Goal: Information Seeking & Learning: Learn about a topic

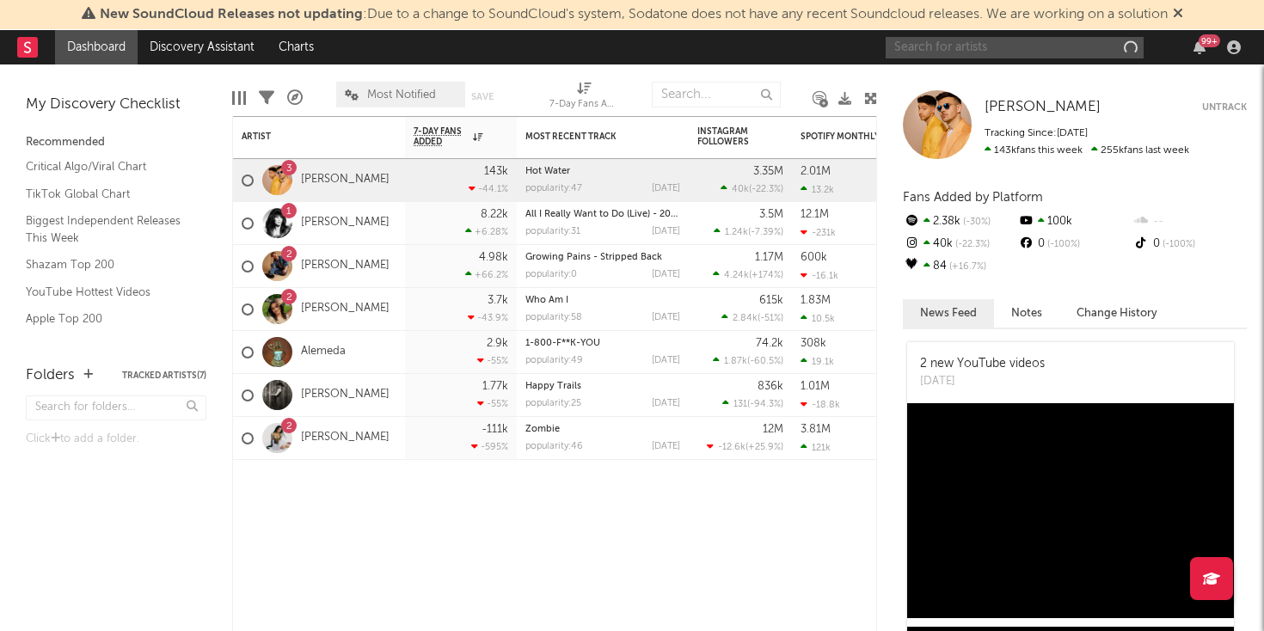
click at [998, 54] on input "text" at bounding box center [1015, 47] width 258 height 21
type input "[PERSON_NAME]"
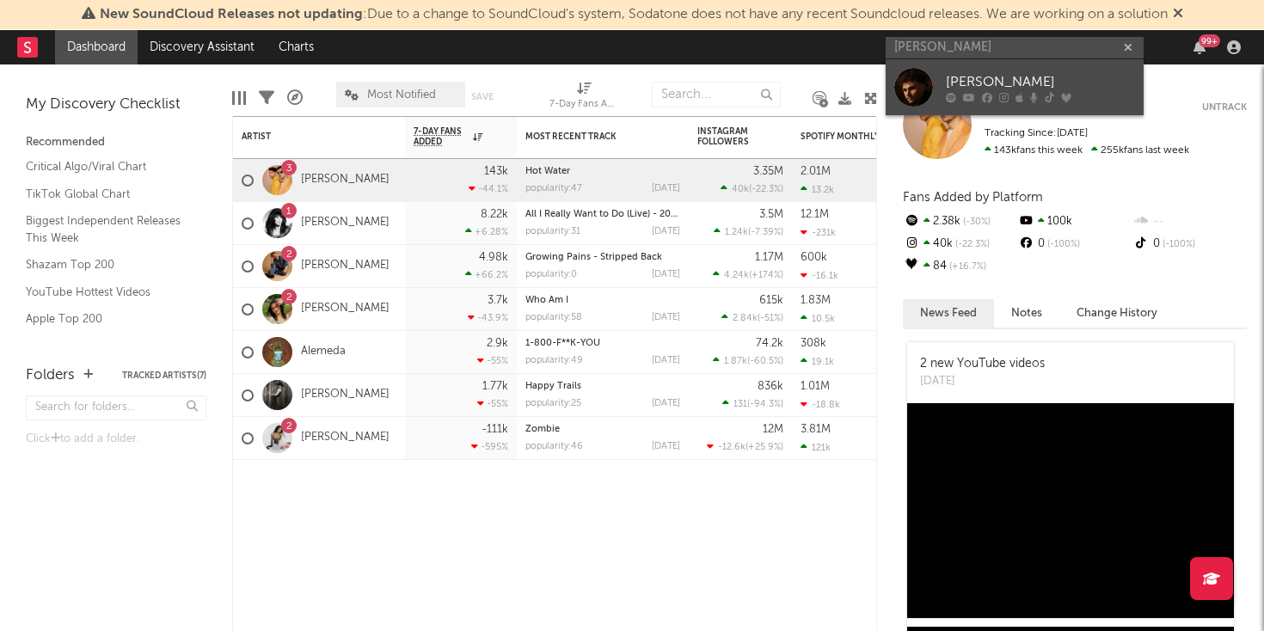
click at [915, 83] on div at bounding box center [913, 87] width 39 height 39
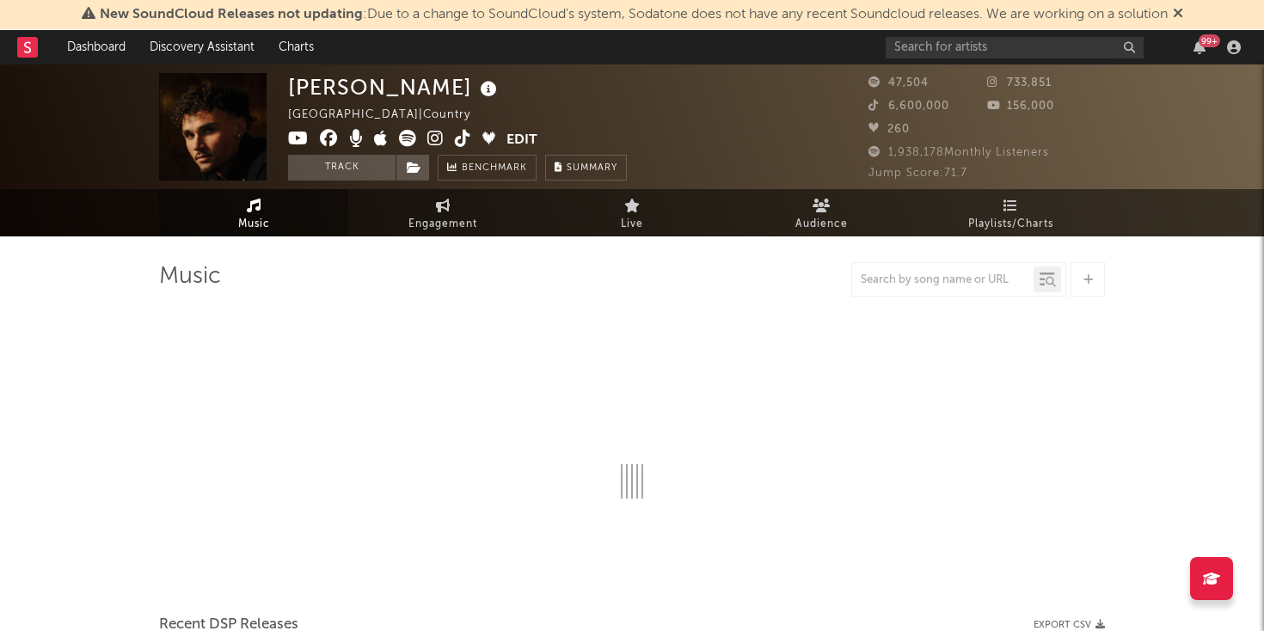
select select "6m"
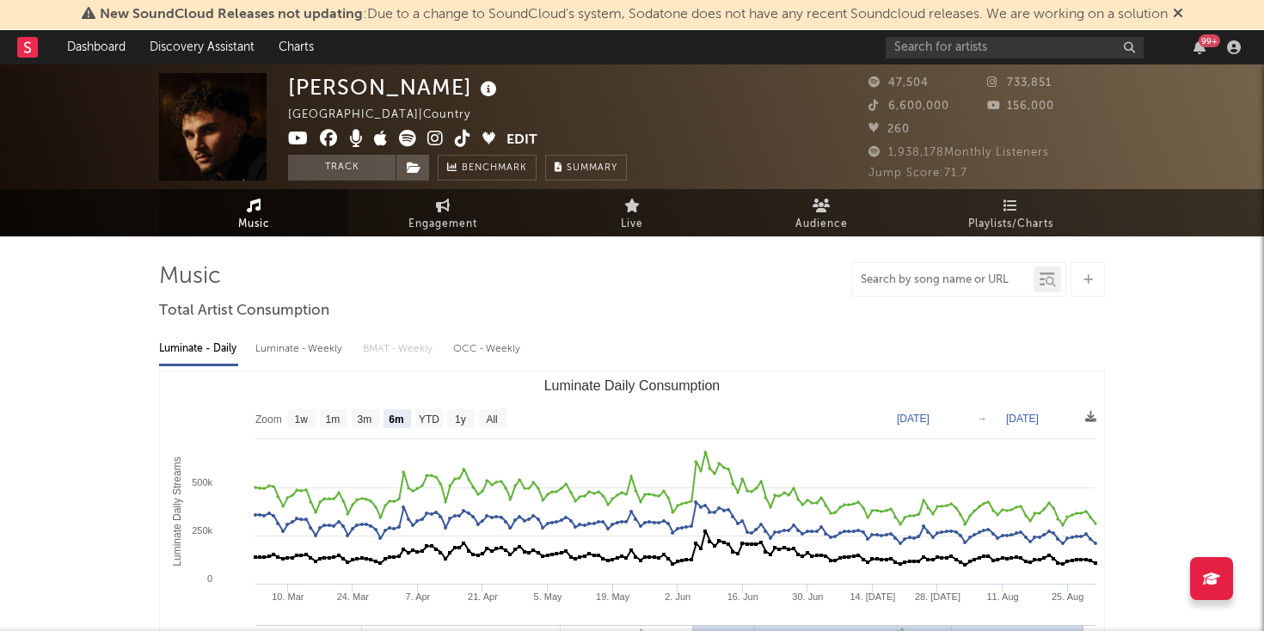
click at [953, 278] on input "text" at bounding box center [942, 280] width 181 height 14
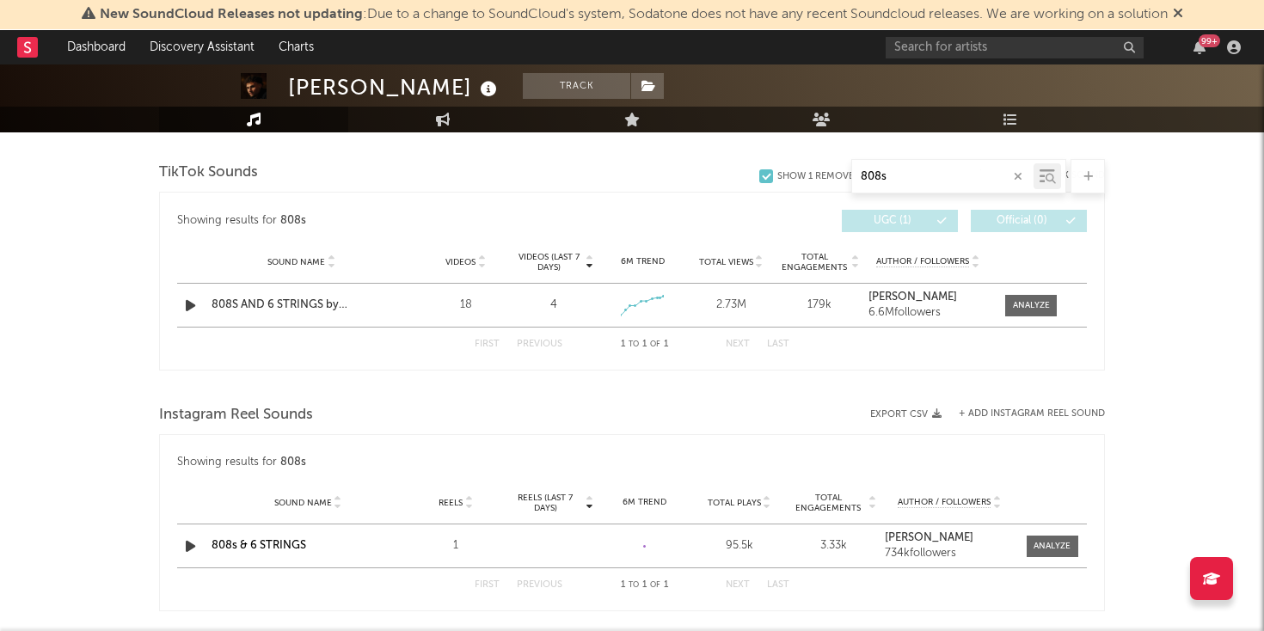
scroll to position [869, 0]
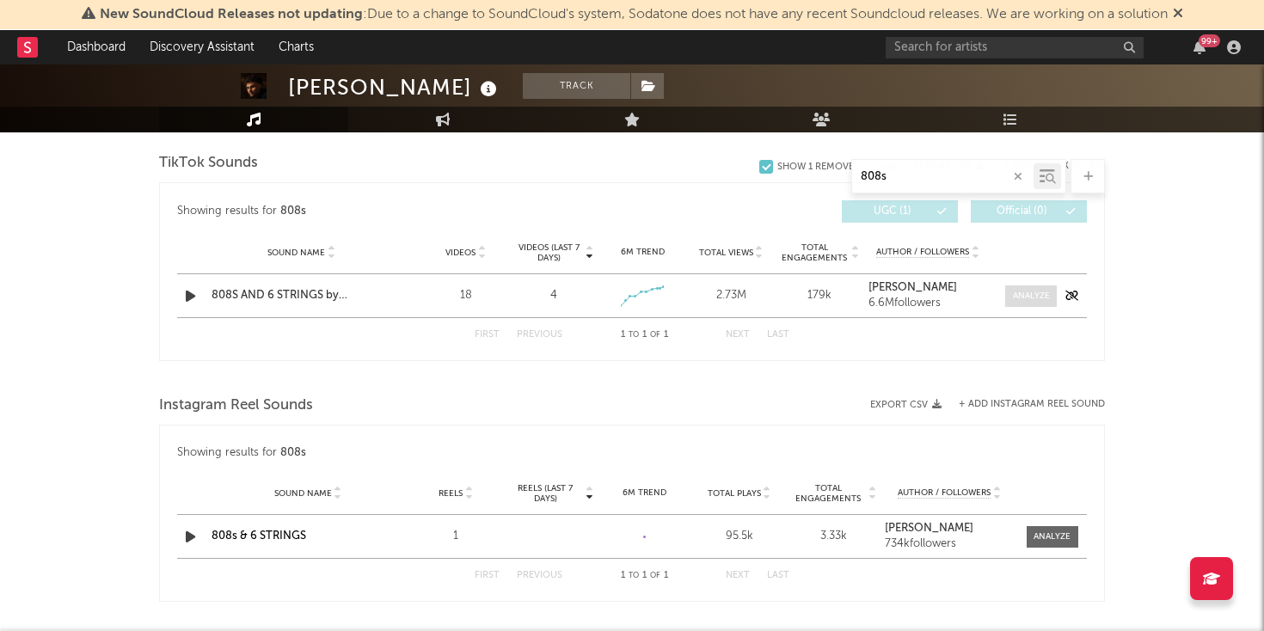
type input "808s"
click at [1019, 297] on div at bounding box center [1031, 296] width 37 height 13
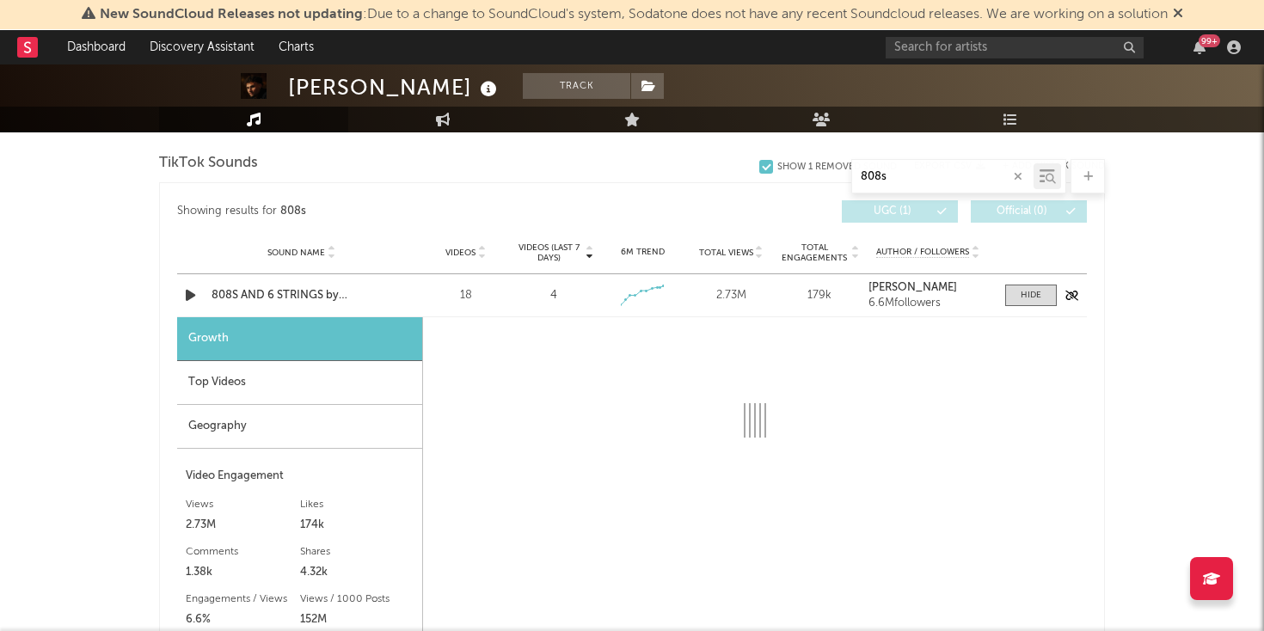
select select "1w"
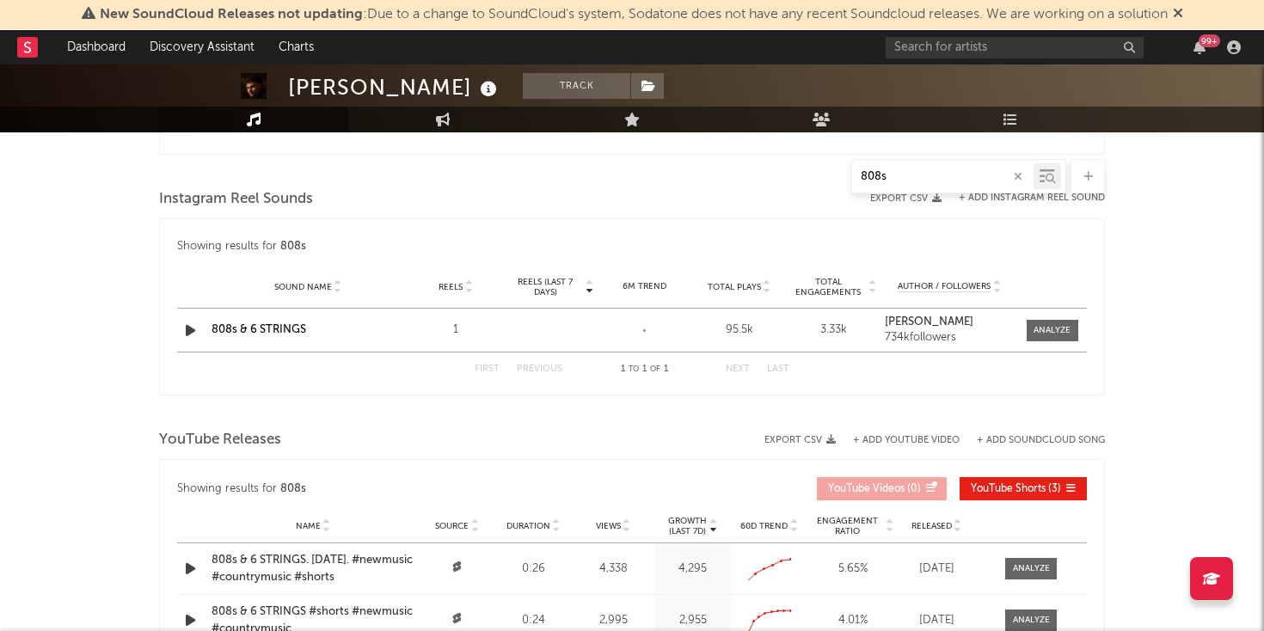
scroll to position [1548, 0]
click at [1051, 327] on div at bounding box center [1051, 331] width 37 height 13
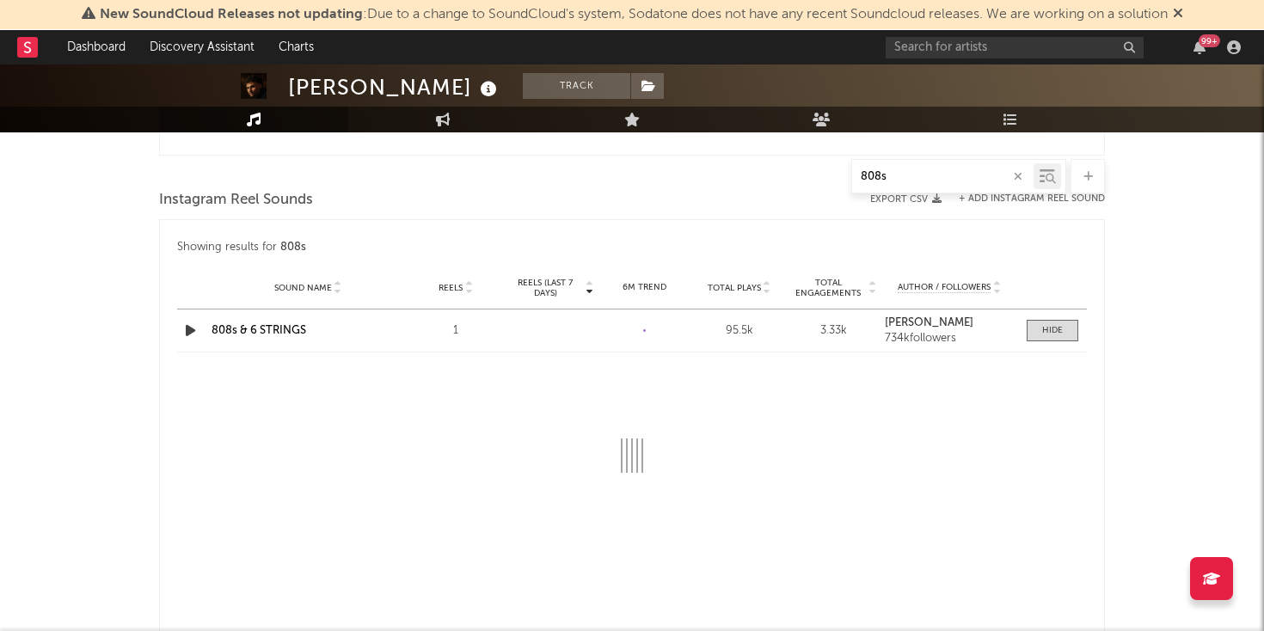
select select "1w"
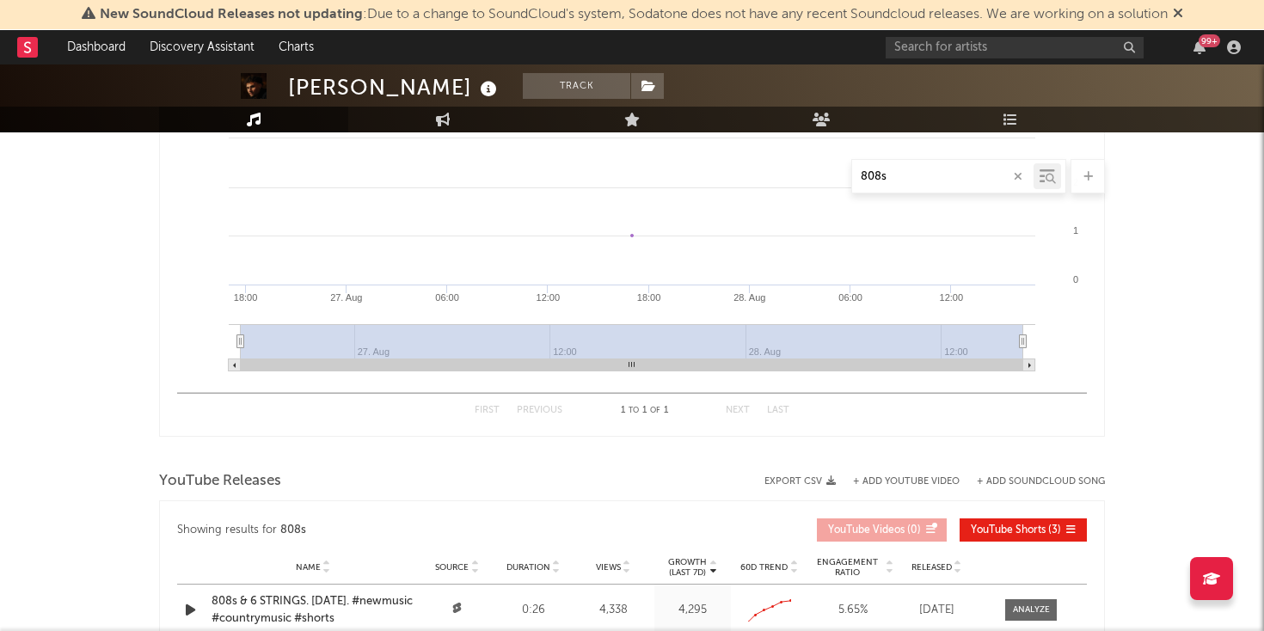
scroll to position [1810, 0]
